Goal: Information Seeking & Learning: Learn about a topic

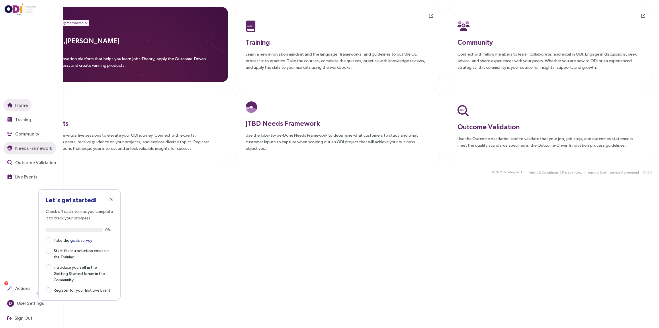
click at [35, 151] on span "Needs Framework" at bounding box center [33, 148] width 38 height 7
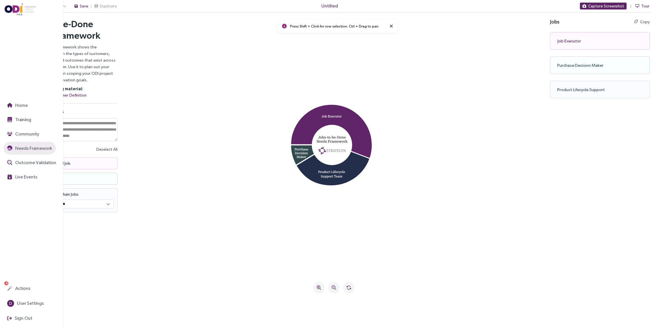
click at [16, 8] on img at bounding box center [21, 9] width 32 height 12
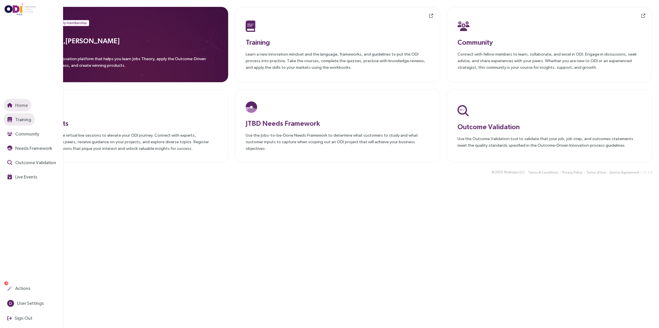
click at [17, 120] on span "Training" at bounding box center [22, 119] width 17 height 7
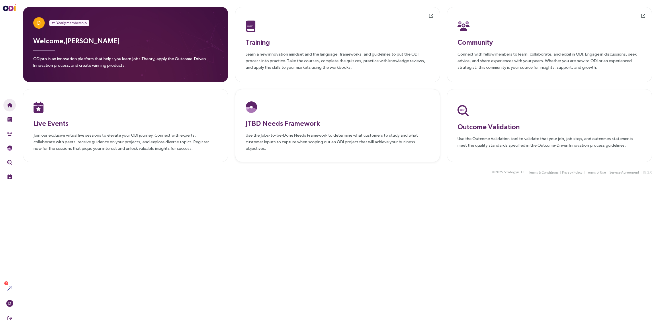
click at [286, 124] on h3 "JTBD Needs Framework" at bounding box center [338, 123] width 184 height 10
